Goal: Download file/media

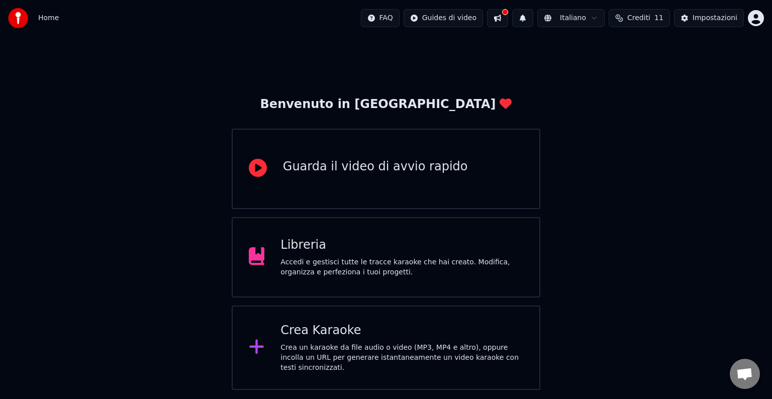
click at [341, 273] on div "Accedi e gestisci tutte le tracce karaoke che hai creato. Modifica, organizza e…" at bounding box center [402, 267] width 243 height 20
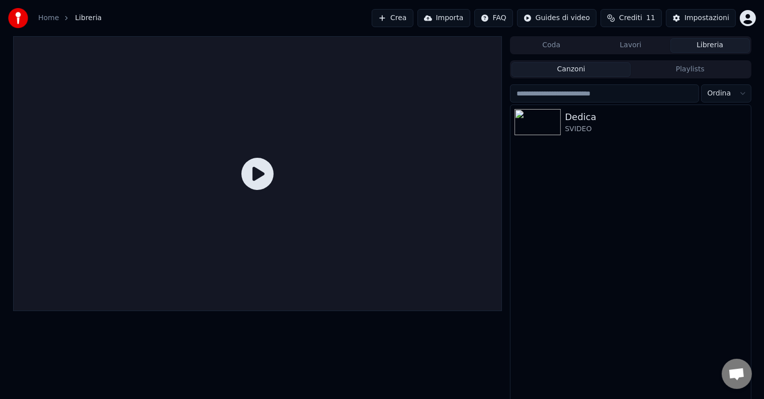
click at [564, 140] on div "Dedica SVIDEO" at bounding box center [630, 254] width 240 height 299
click at [563, 130] on div at bounding box center [539, 122] width 50 height 26
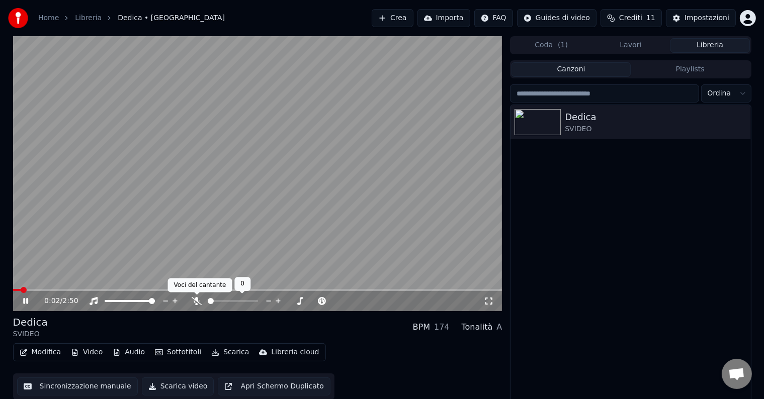
click at [195, 304] on icon at bounding box center [197, 301] width 10 height 8
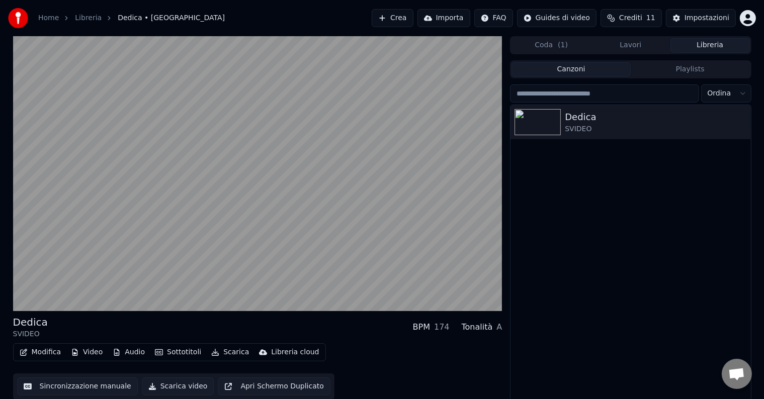
click at [392, 20] on button "Crea" at bounding box center [392, 18] width 41 height 18
click at [411, 23] on button "Crea" at bounding box center [392, 18] width 41 height 18
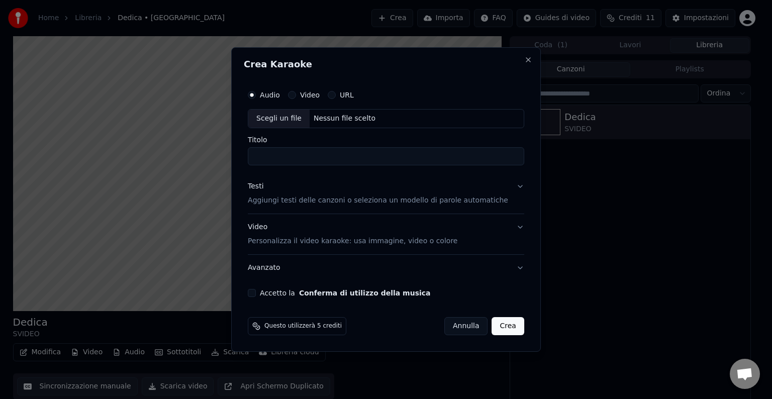
click at [281, 151] on input "Titolo" at bounding box center [386, 156] width 276 height 18
type input "**********"
click at [299, 290] on button "Conferma di utilizzo della musica" at bounding box center [365, 293] width 132 height 7
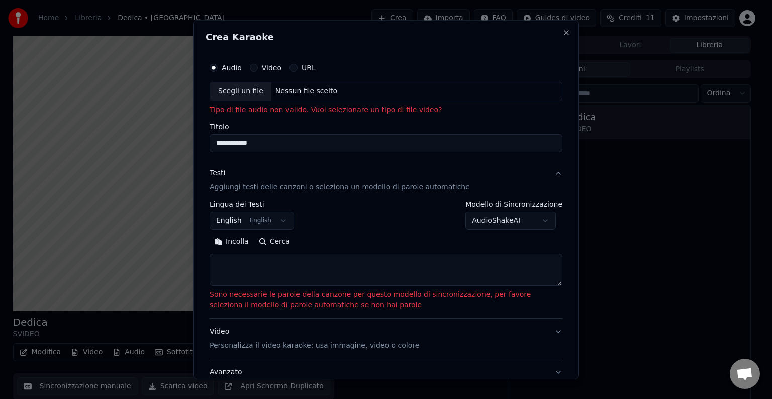
click at [273, 216] on button "English English" at bounding box center [252, 221] width 84 height 18
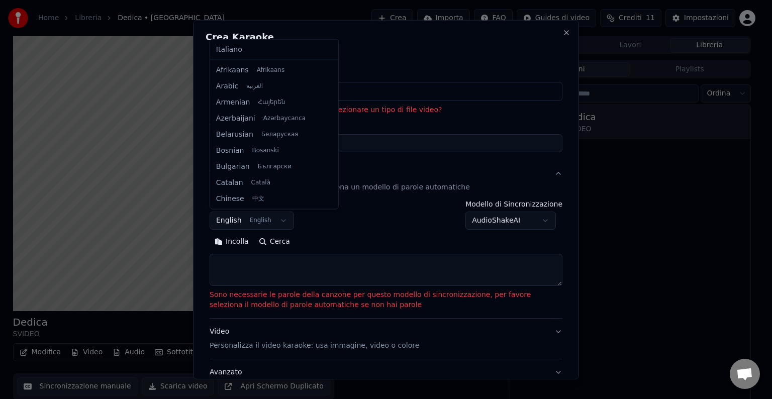
scroll to position [80, 0]
select select "**"
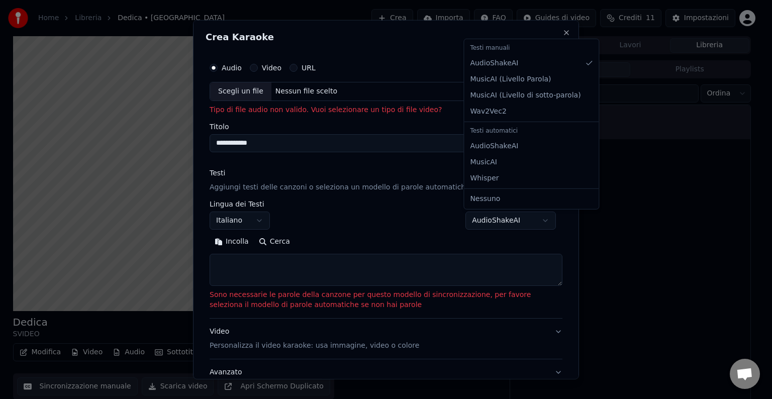
click at [504, 217] on body "**********" at bounding box center [382, 199] width 764 height 399
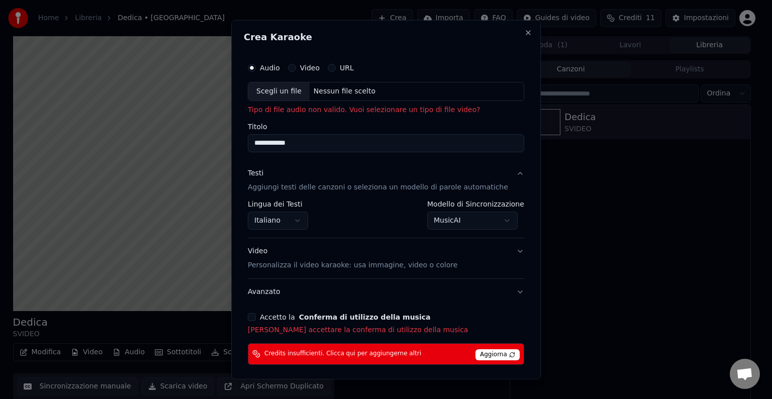
click at [482, 220] on body "**********" at bounding box center [382, 199] width 764 height 399
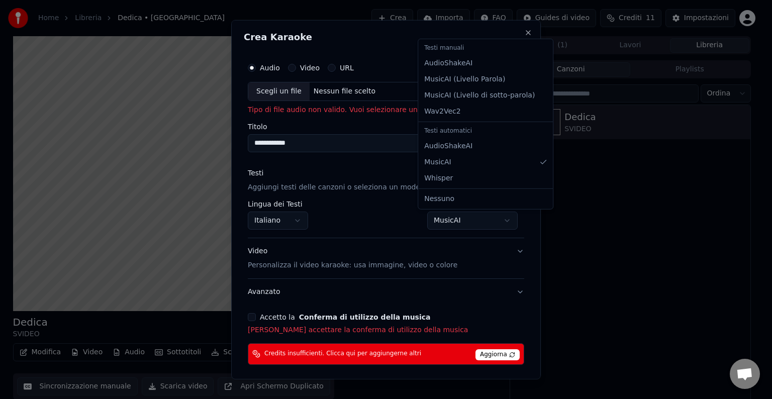
select select "**********"
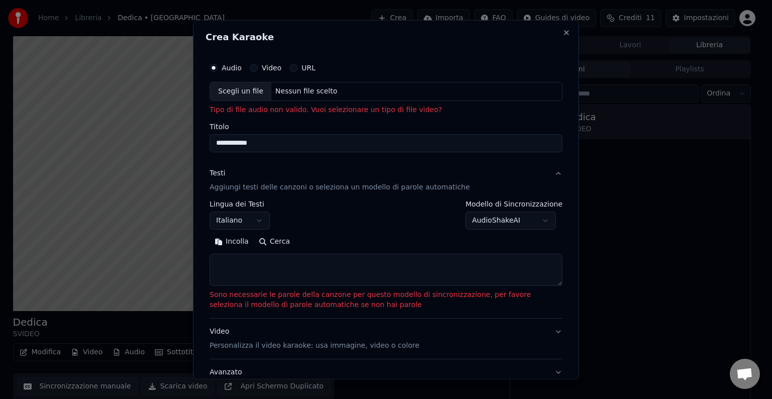
click at [299, 279] on textarea at bounding box center [386, 270] width 353 height 32
paste textarea "**********"
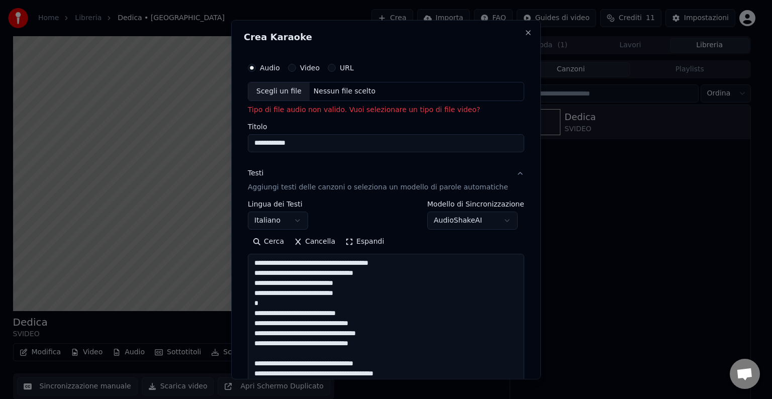
scroll to position [675, 0]
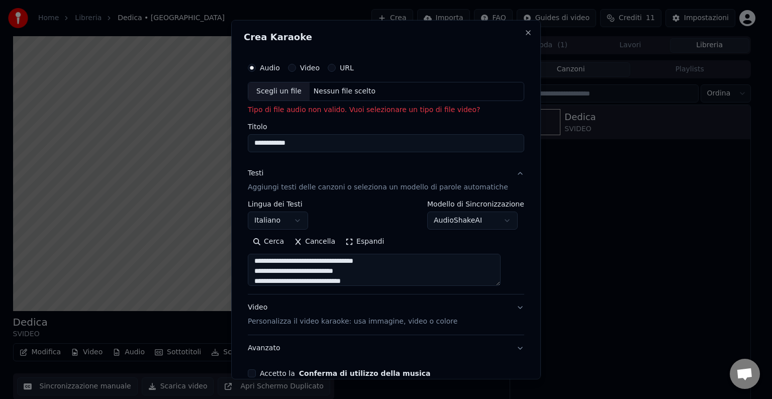
type textarea "**********"
click at [296, 68] on button "Video" at bounding box center [292, 68] width 8 height 8
click at [292, 90] on div "Scegli un file" at bounding box center [278, 91] width 61 height 18
type input "******"
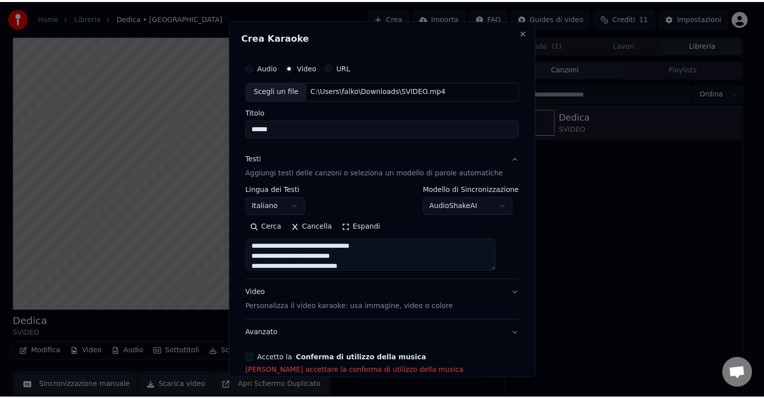
scroll to position [52, 0]
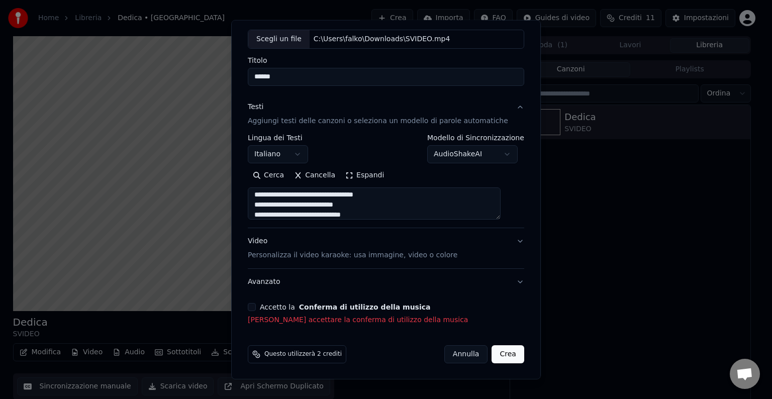
click at [492, 353] on button "Crea" at bounding box center [508, 354] width 32 height 18
click at [499, 354] on button "Crea" at bounding box center [508, 354] width 32 height 18
select select
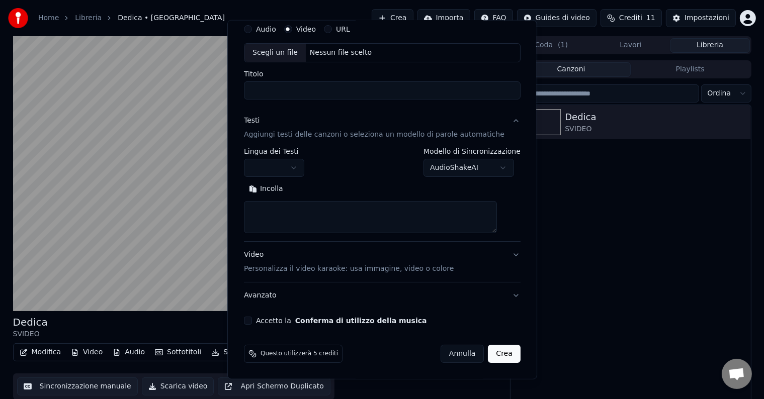
scroll to position [38, 0]
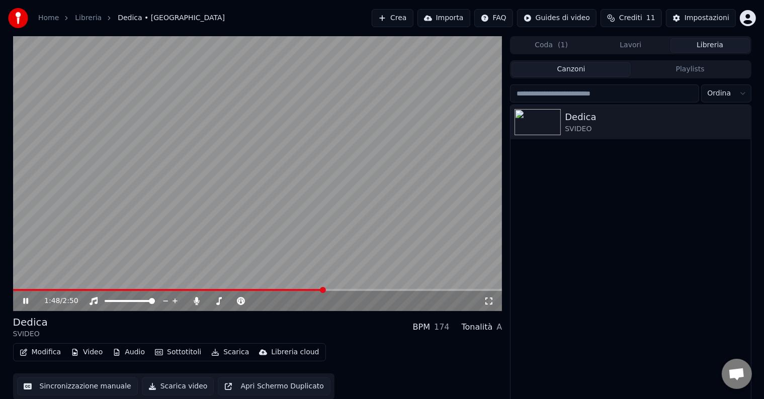
click at [24, 303] on icon at bounding box center [25, 301] width 5 height 6
click at [602, 101] on input "search" at bounding box center [604, 93] width 189 height 18
click at [584, 78] on div "Canzoni Playlists Ordina Dedica SVIDEO" at bounding box center [630, 232] width 241 height 344
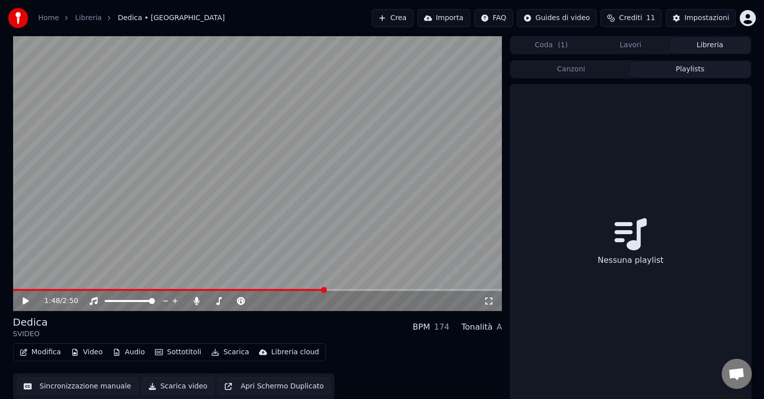
click at [677, 66] on button "Playlists" at bounding box center [689, 69] width 119 height 15
click at [698, 50] on button "Libreria" at bounding box center [709, 45] width 79 height 15
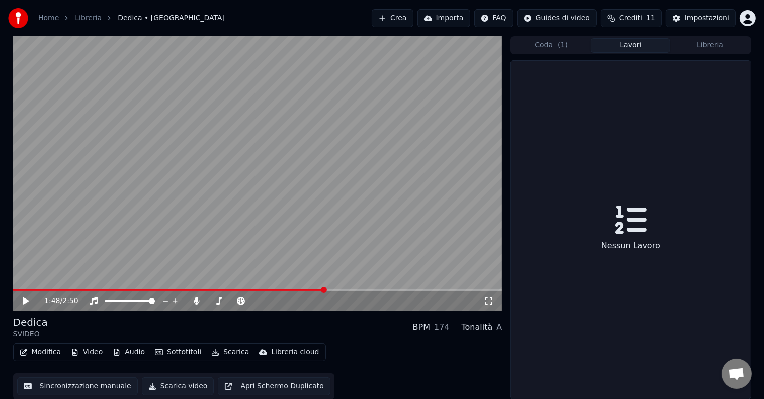
click at [634, 44] on button "Lavori" at bounding box center [630, 45] width 79 height 15
click at [545, 46] on button "Coda ( 1 )" at bounding box center [550, 45] width 79 height 15
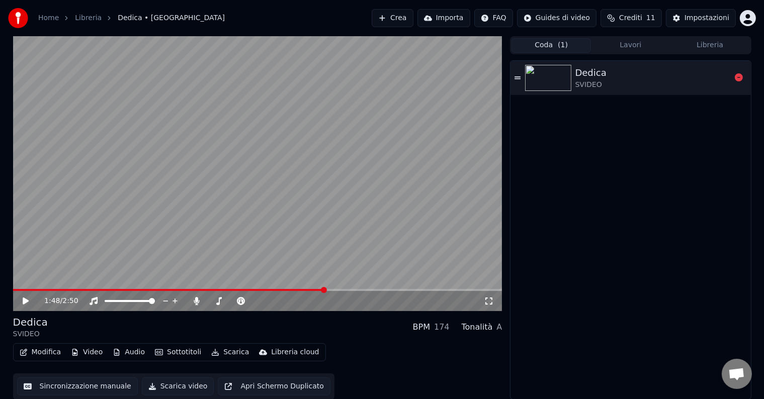
click at [541, 76] on img at bounding box center [548, 78] width 46 height 26
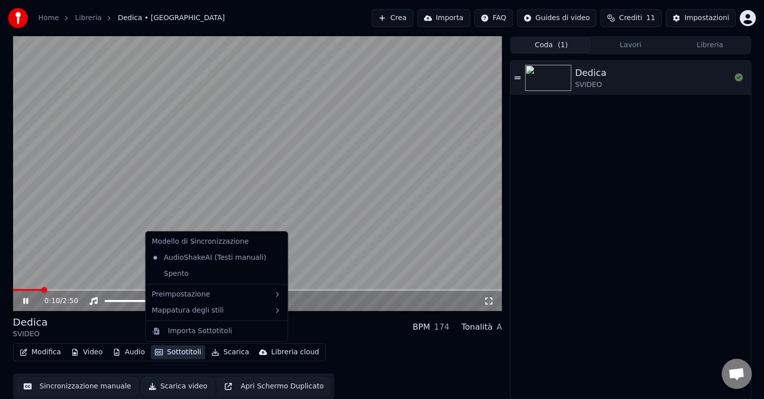
click at [181, 356] on button "Sottotitoli" at bounding box center [178, 352] width 54 height 14
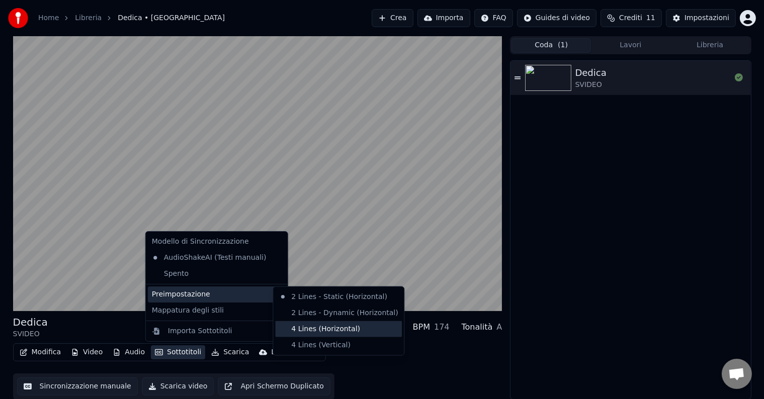
click at [296, 329] on div "4 Lines (Horizontal)" at bounding box center [338, 329] width 127 height 16
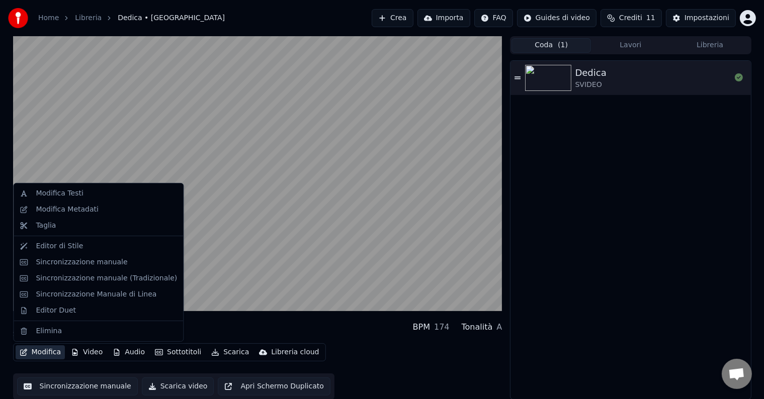
click at [44, 355] on button "Modifica" at bounding box center [41, 352] width 50 height 14
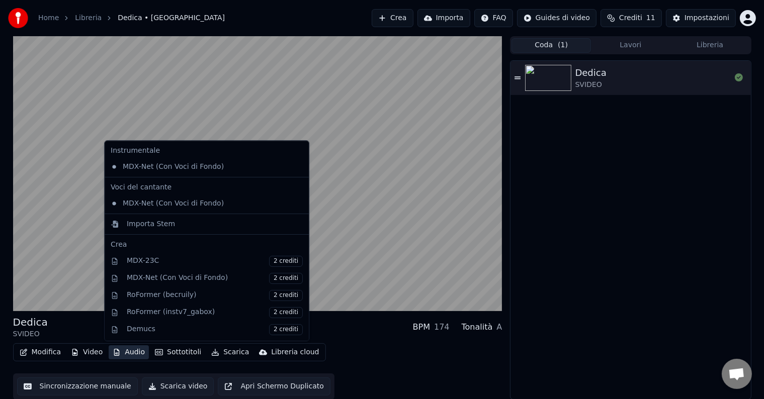
click at [340, 388] on div "Modifica Video Audio Sottotitoli Scarica Libreria cloud Sincronizzazione manual…" at bounding box center [257, 371] width 489 height 56
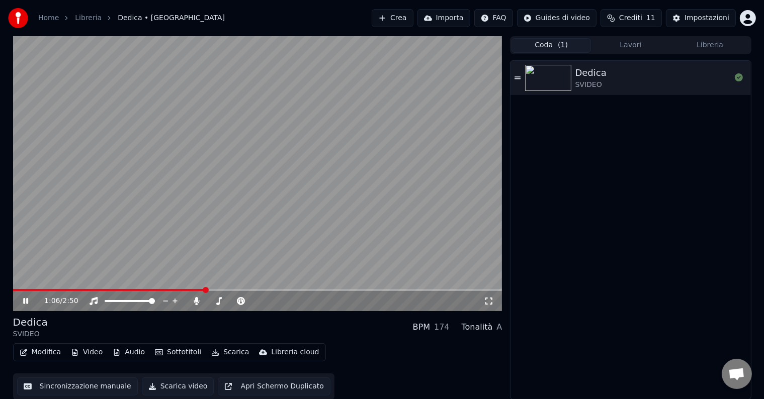
click at [408, 287] on video at bounding box center [257, 173] width 489 height 275
click at [414, 290] on span at bounding box center [257, 290] width 489 height 2
click at [449, 290] on span at bounding box center [257, 290] width 489 height 2
click at [465, 292] on div "2:32 / 2:50" at bounding box center [257, 301] width 489 height 20
click at [22, 300] on icon at bounding box center [33, 301] width 24 height 8
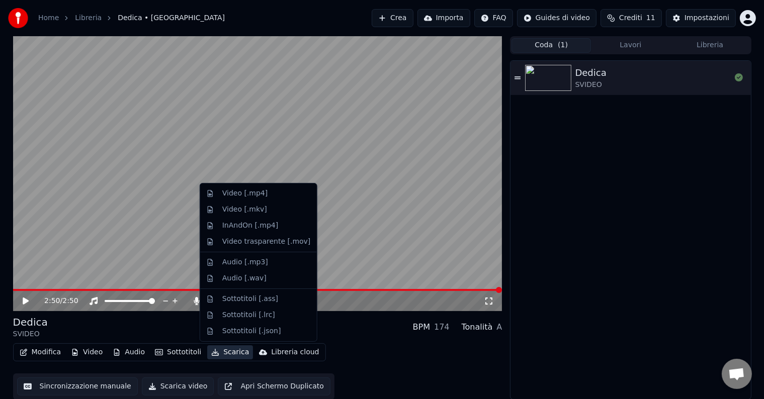
click at [232, 356] on button "Scarica" at bounding box center [230, 352] width 46 height 14
click at [230, 195] on div "Video [.mp4]" at bounding box center [244, 194] width 45 height 10
